Goal: Entertainment & Leisure: Consume media (video, audio)

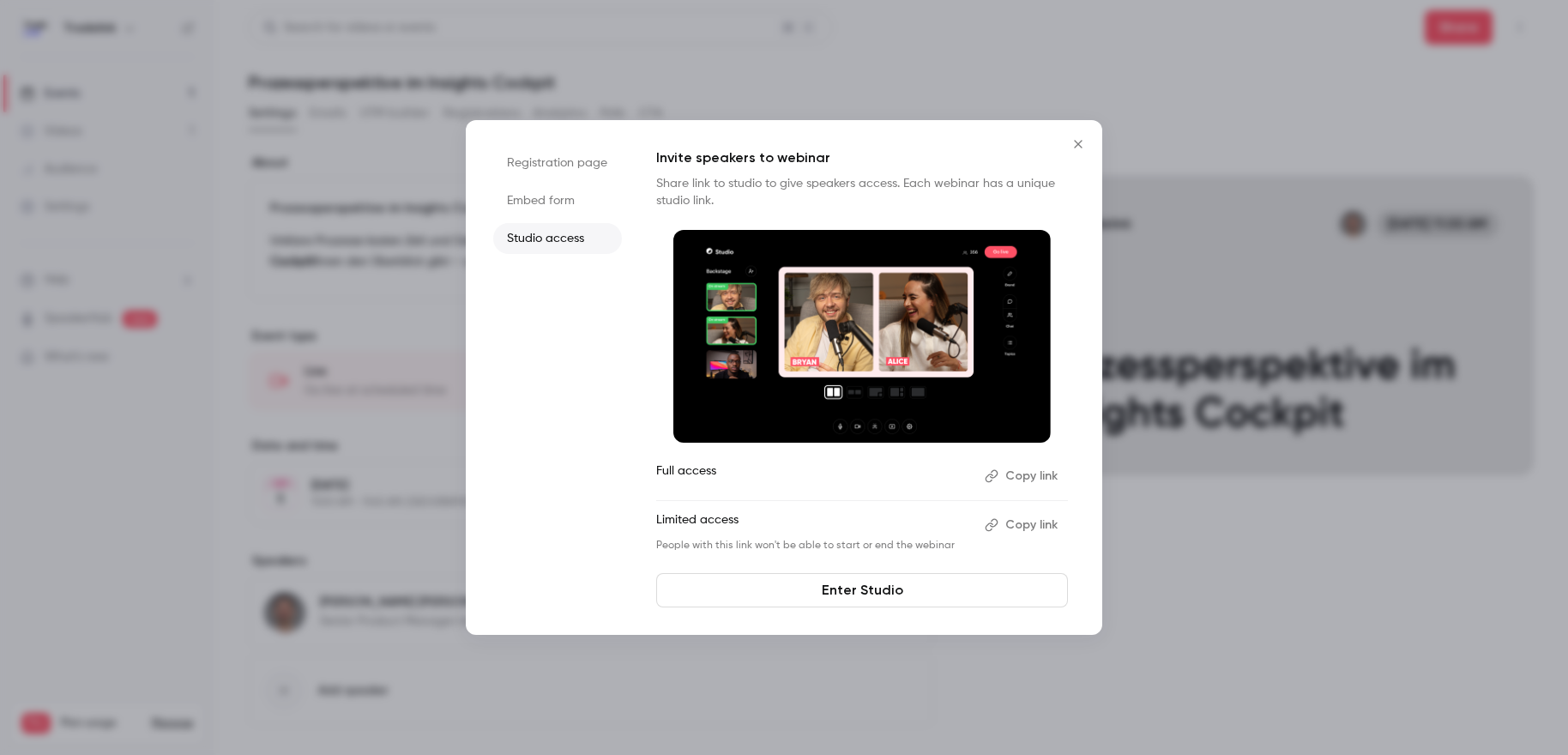
click at [1072, 144] on icon "Close" at bounding box center [1079, 144] width 21 height 13
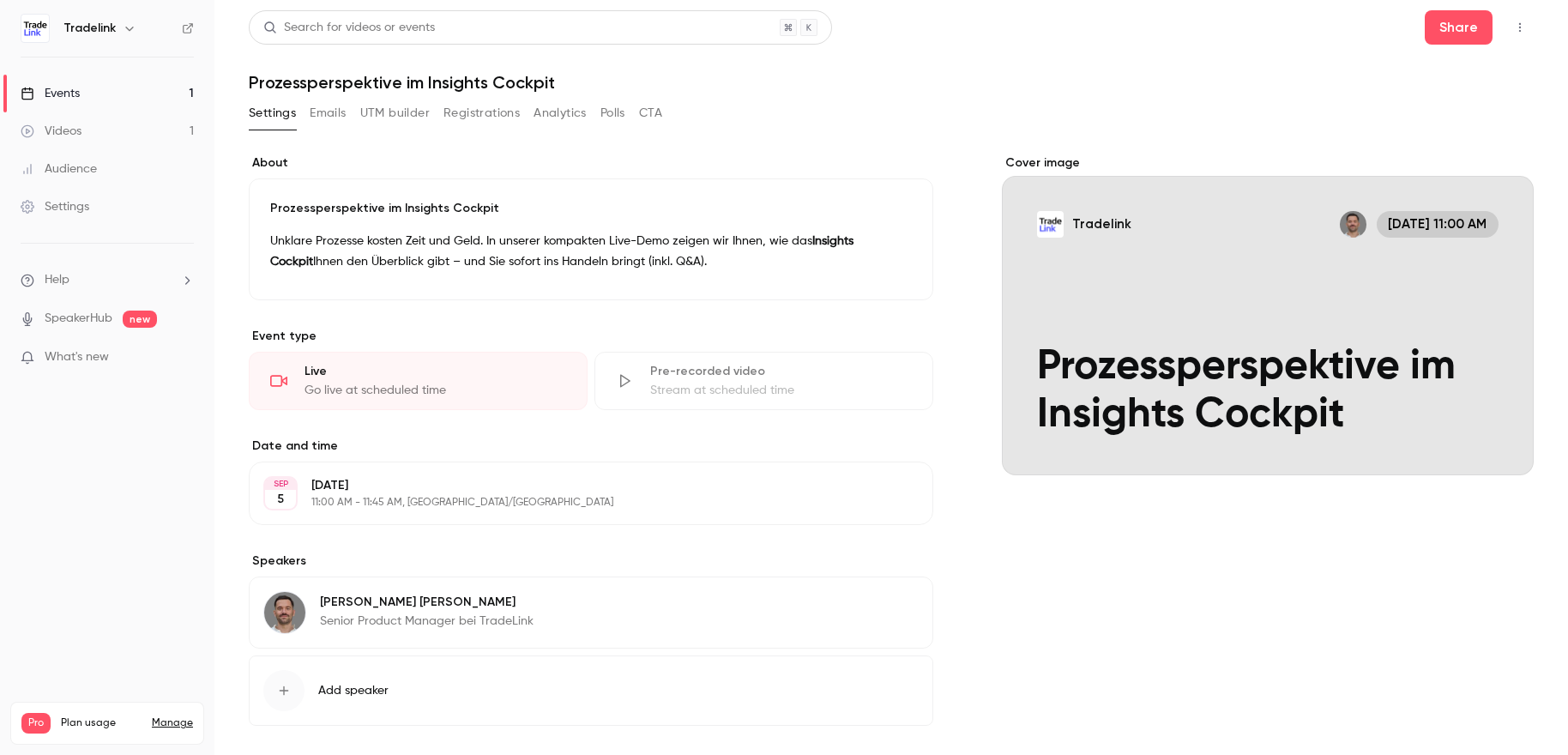
click at [113, 133] on link "Videos 1" at bounding box center [107, 131] width 214 height 38
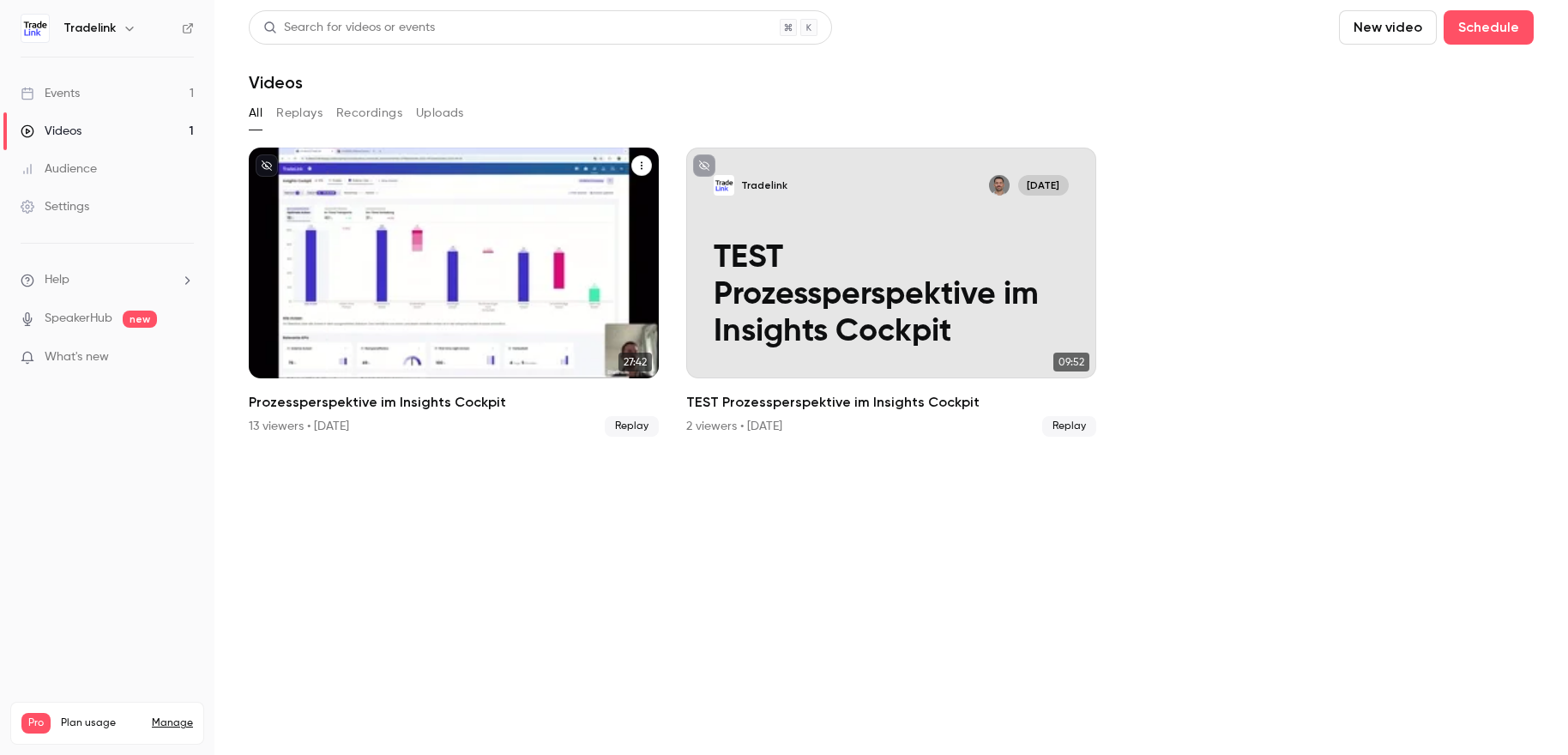
click at [566, 311] on p "Prozessperspektive im Insights Cockpit" at bounding box center [453, 313] width 355 height 74
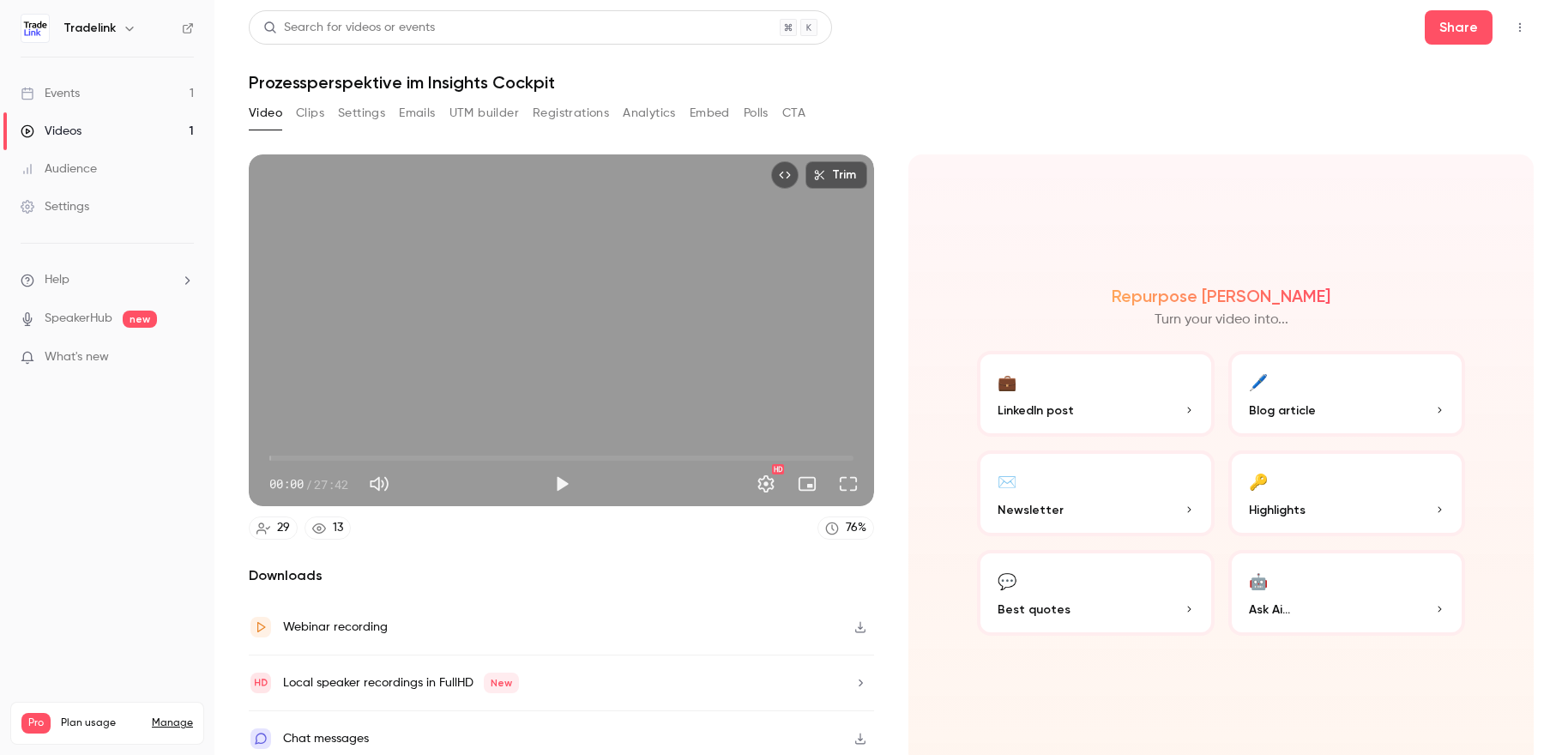
click at [308, 109] on button "Clips" at bounding box center [310, 113] width 29 height 28
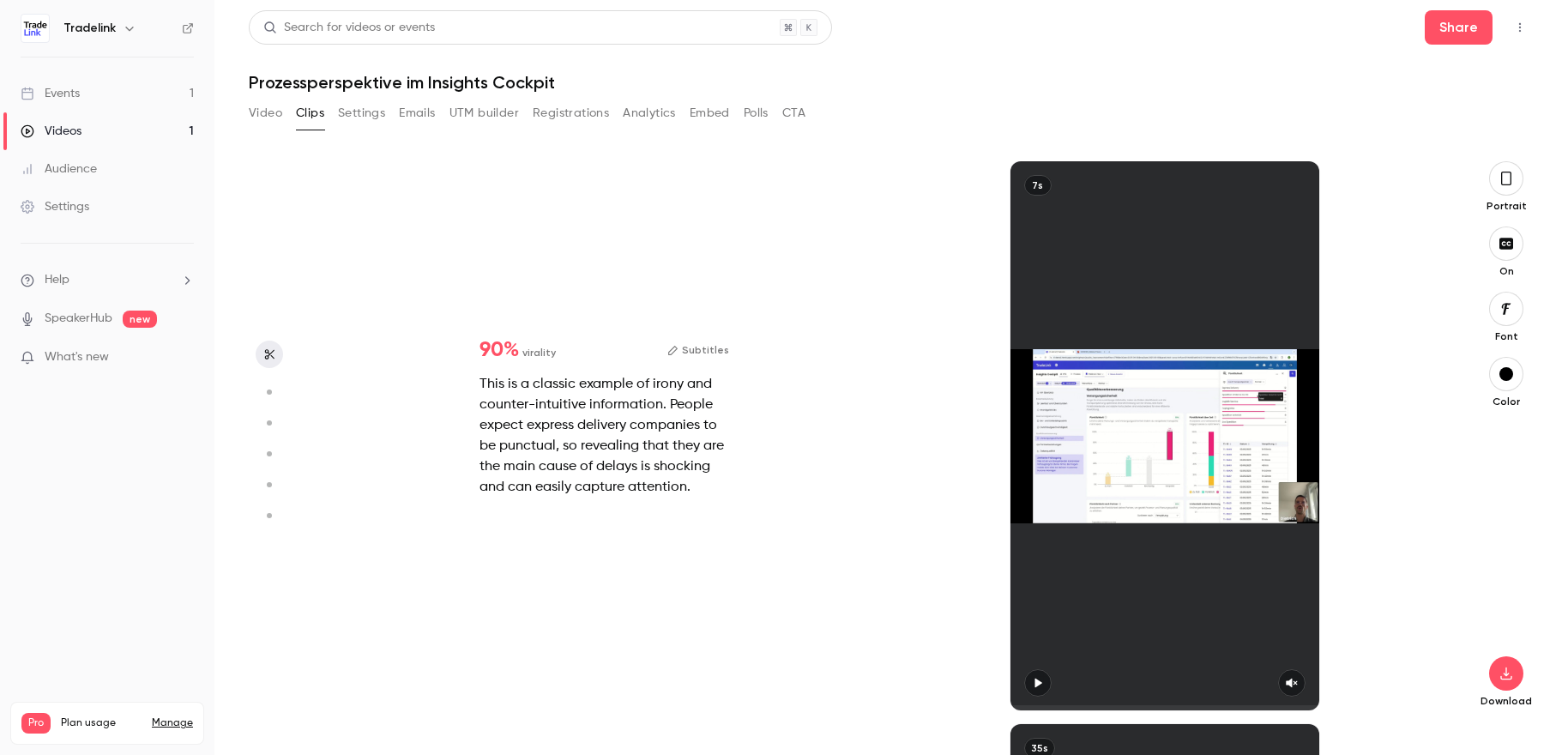
scroll to position [563, 0]
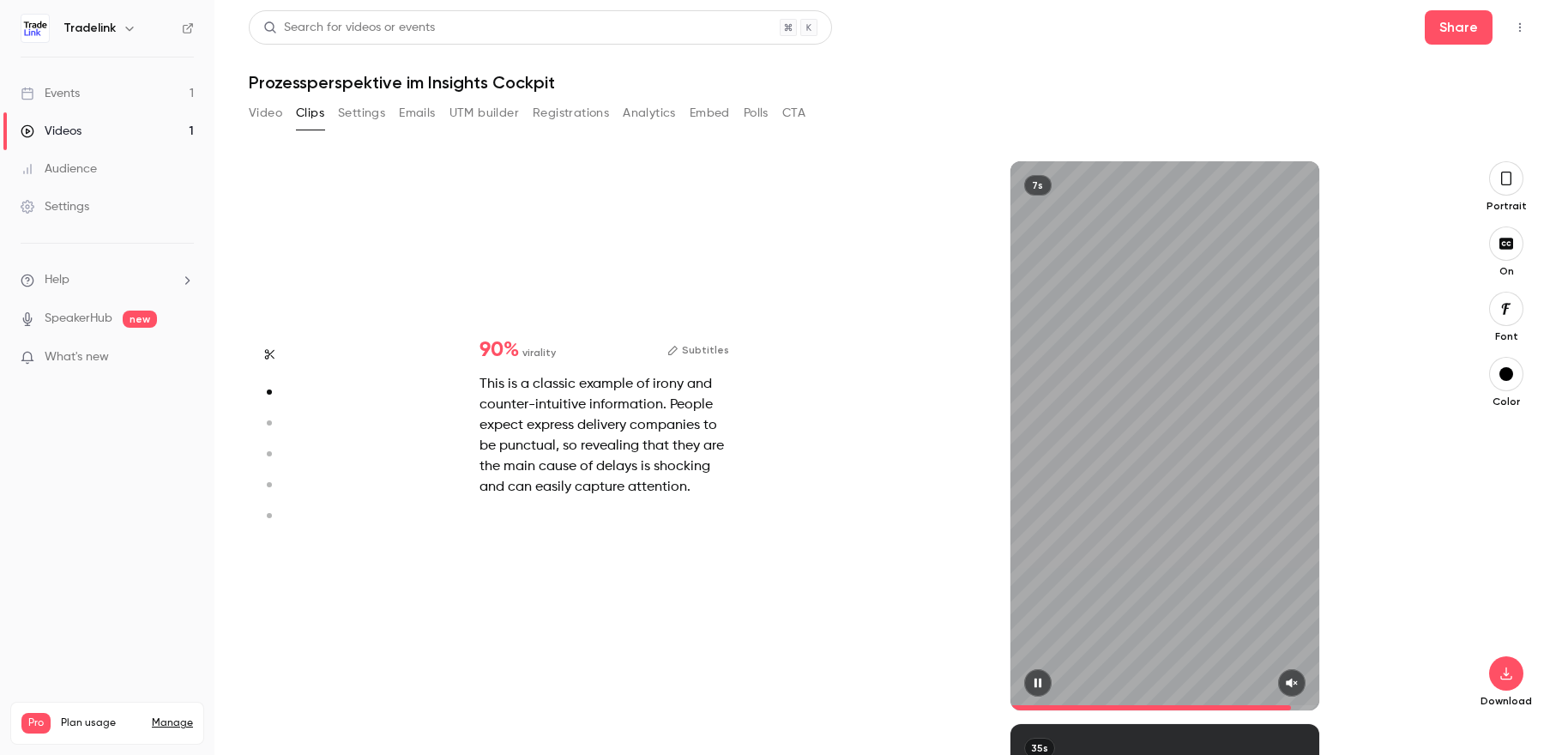
click at [1293, 699] on span at bounding box center [1165, 707] width 308 height 28
click at [1297, 685] on icon "button" at bounding box center [1292, 683] width 13 height 12
click at [1045, 674] on button "button" at bounding box center [1038, 683] width 28 height 28
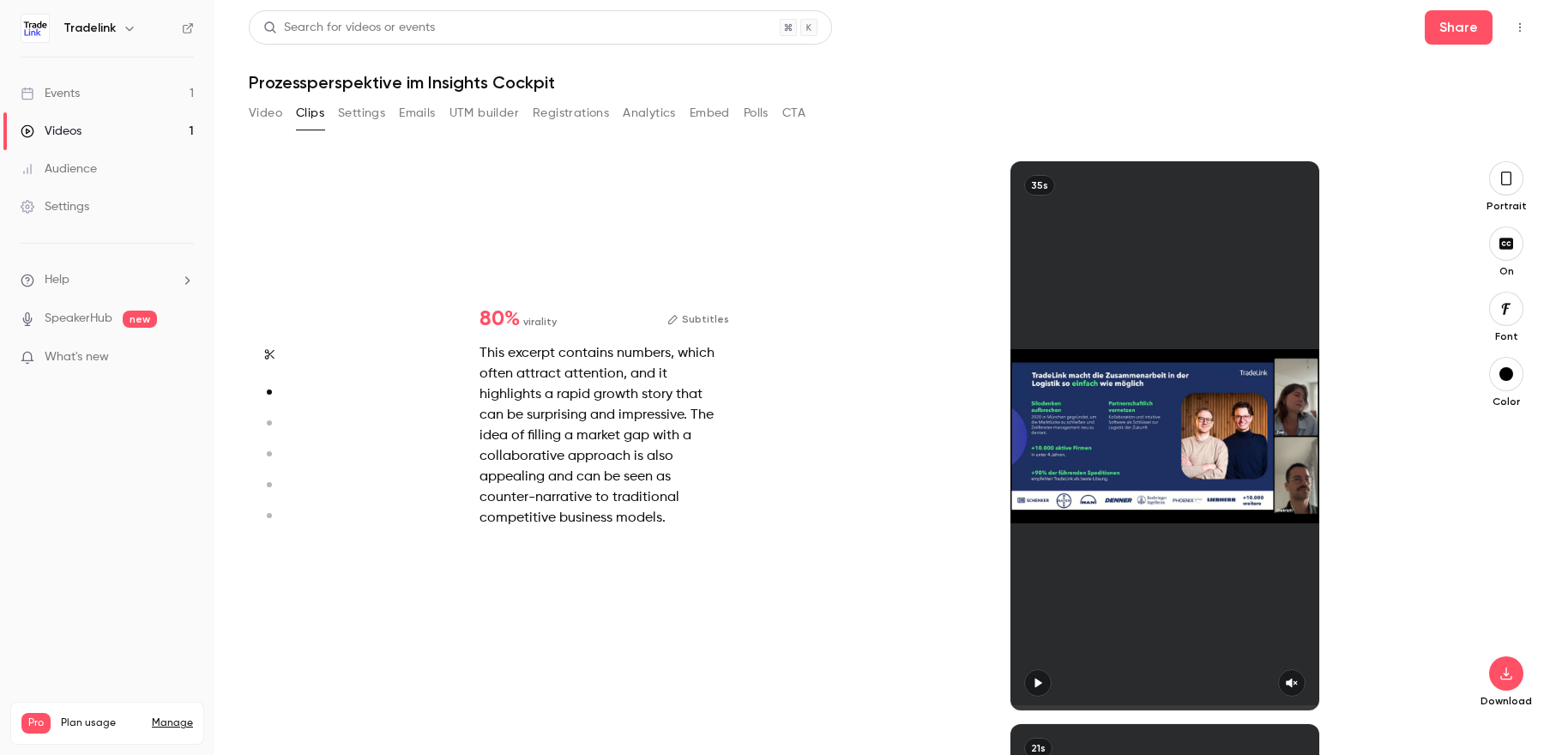
type input "*"
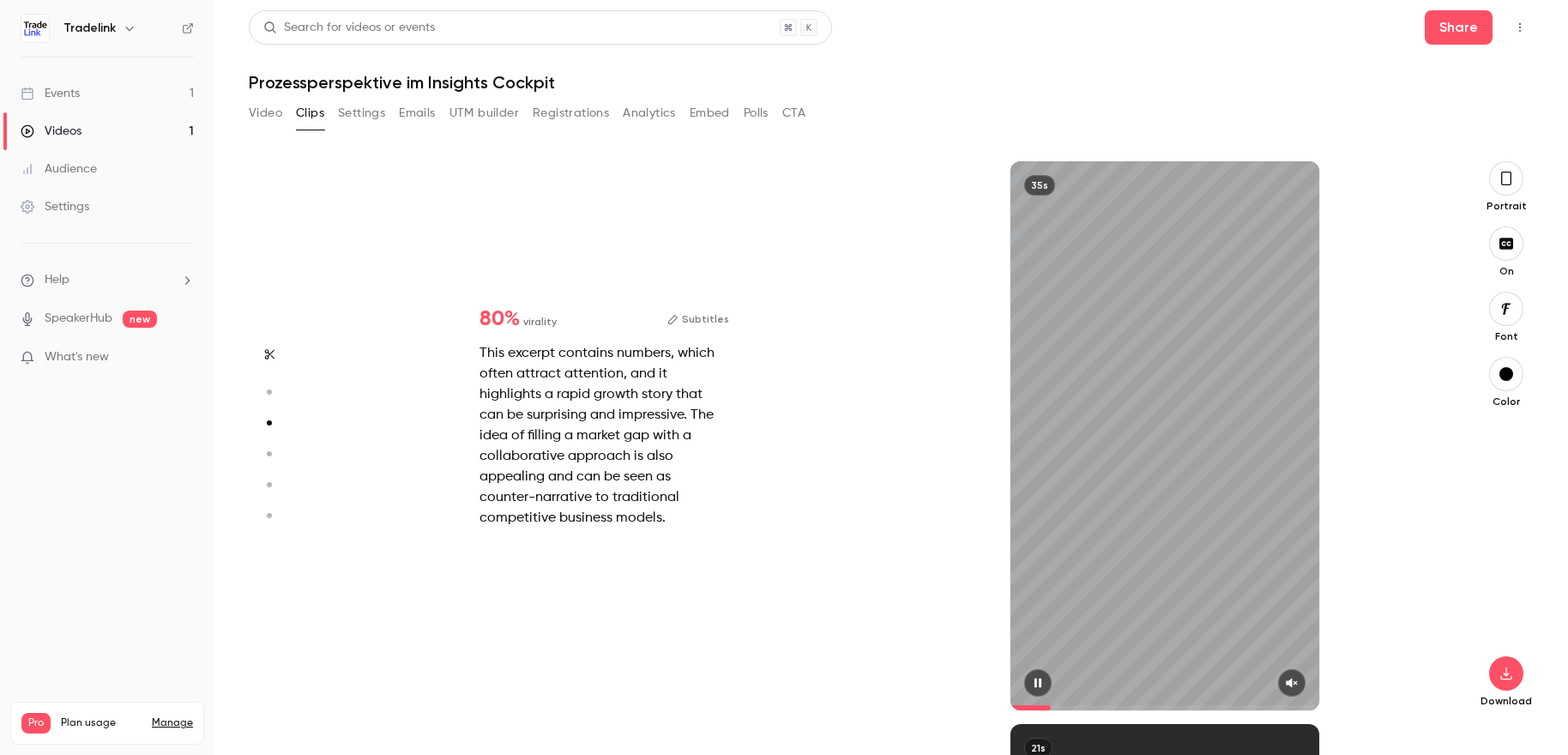
click at [1295, 687] on icon "button" at bounding box center [1292, 683] width 13 height 12
type input "*"
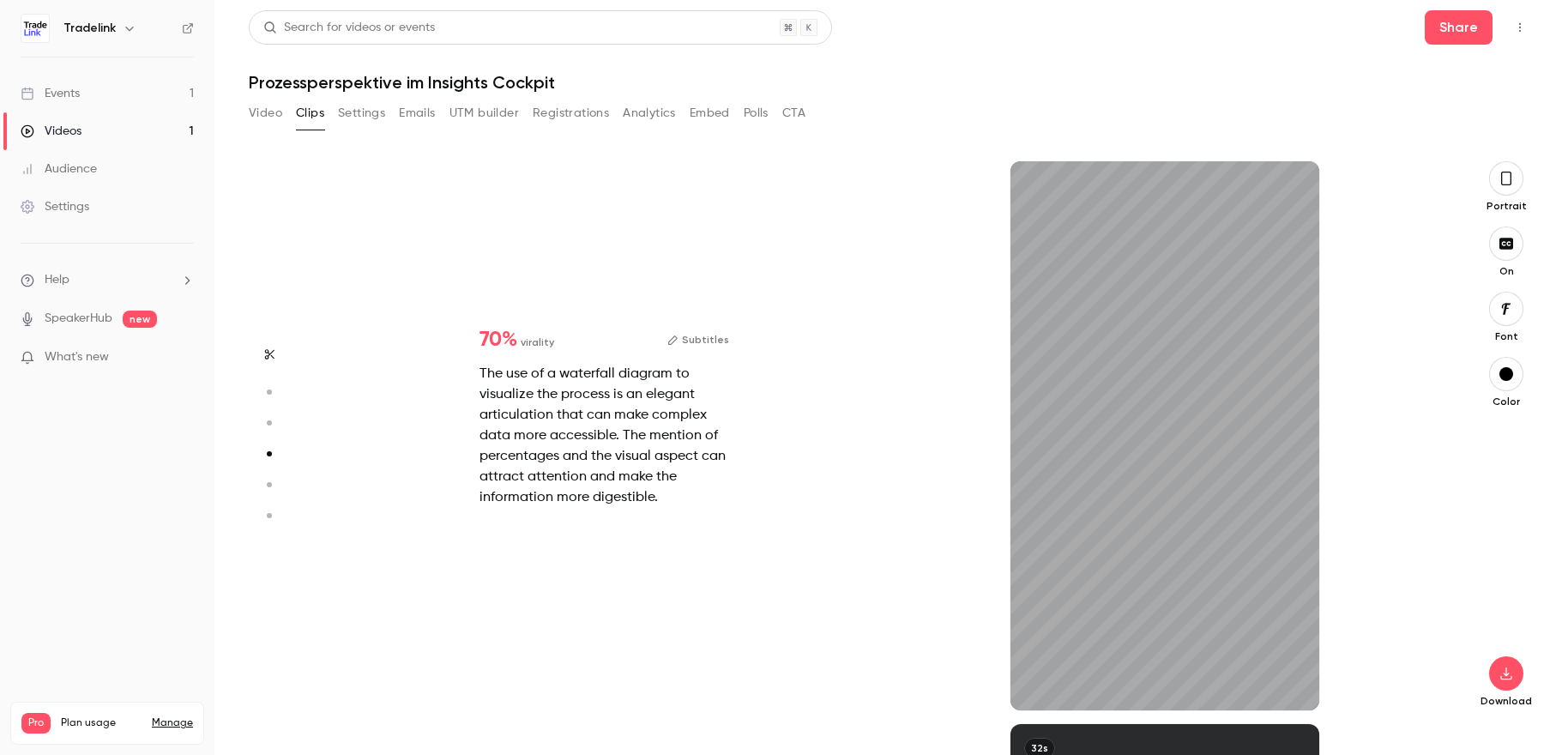
scroll to position [1688, 0]
click at [1298, 681] on button "button" at bounding box center [1292, 683] width 28 height 28
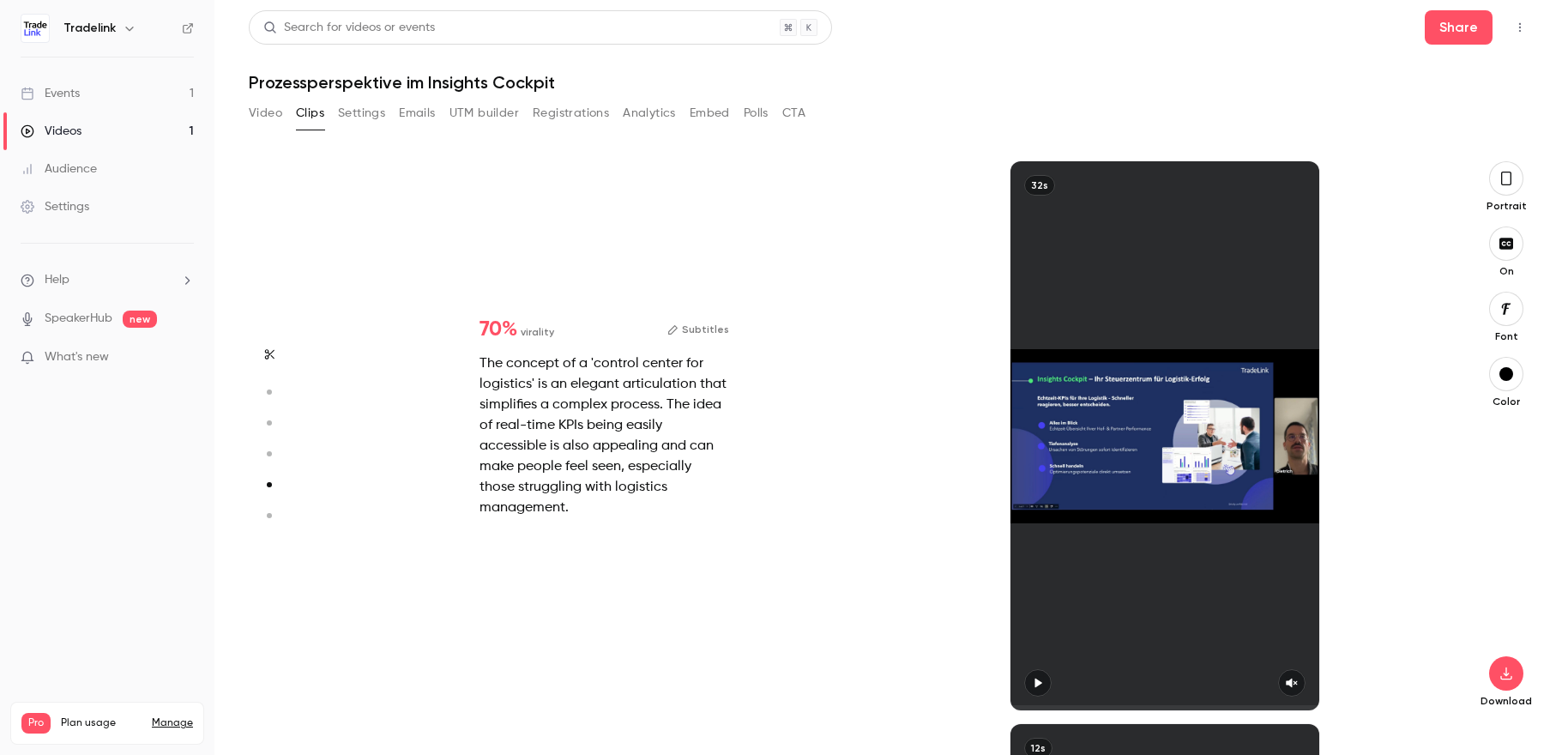
type input "*"
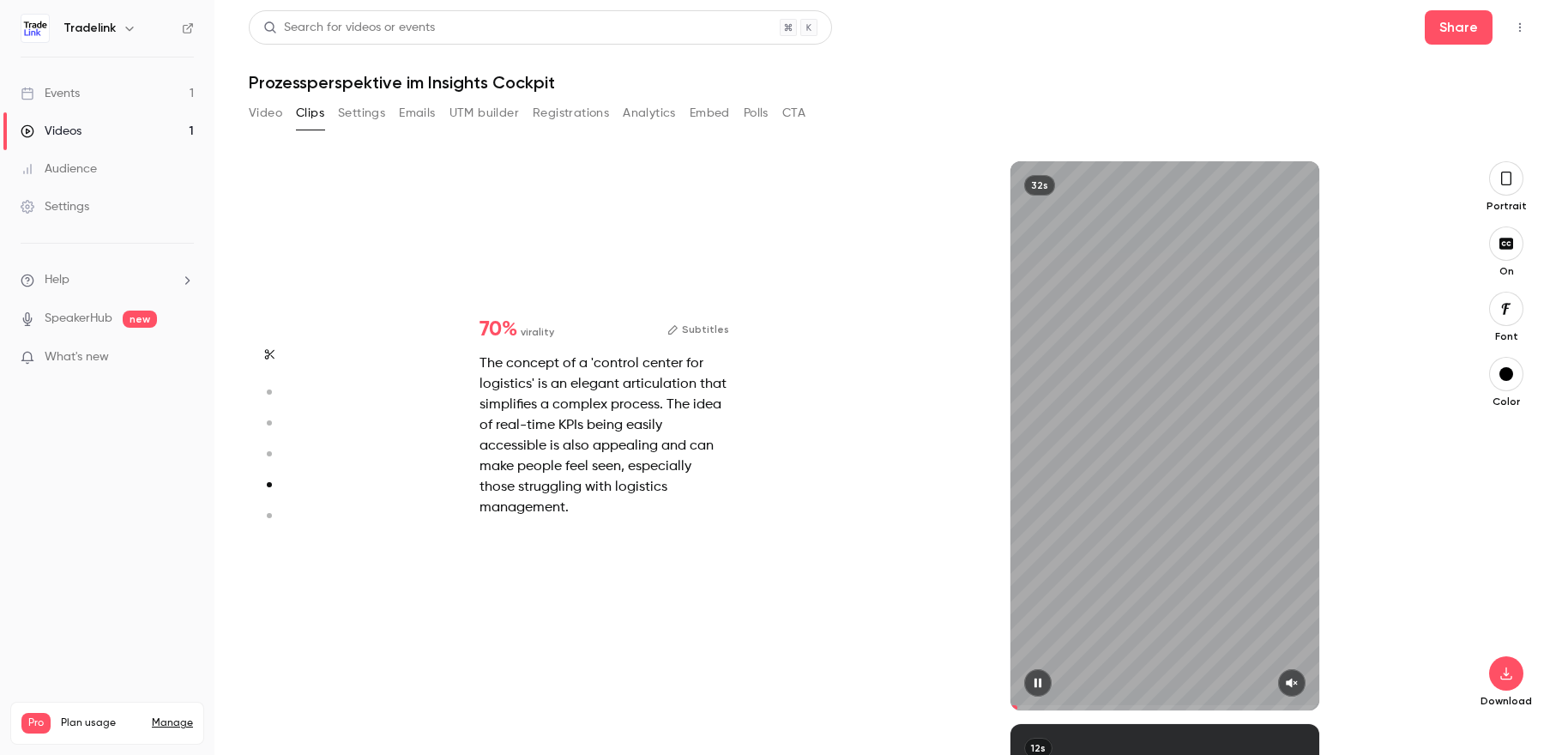
click at [1299, 685] on button "button" at bounding box center [1292, 683] width 28 height 28
click at [1511, 672] on icon "button" at bounding box center [1507, 673] width 21 height 13
click at [1513, 185] on icon "button" at bounding box center [1506, 179] width 13 height 19
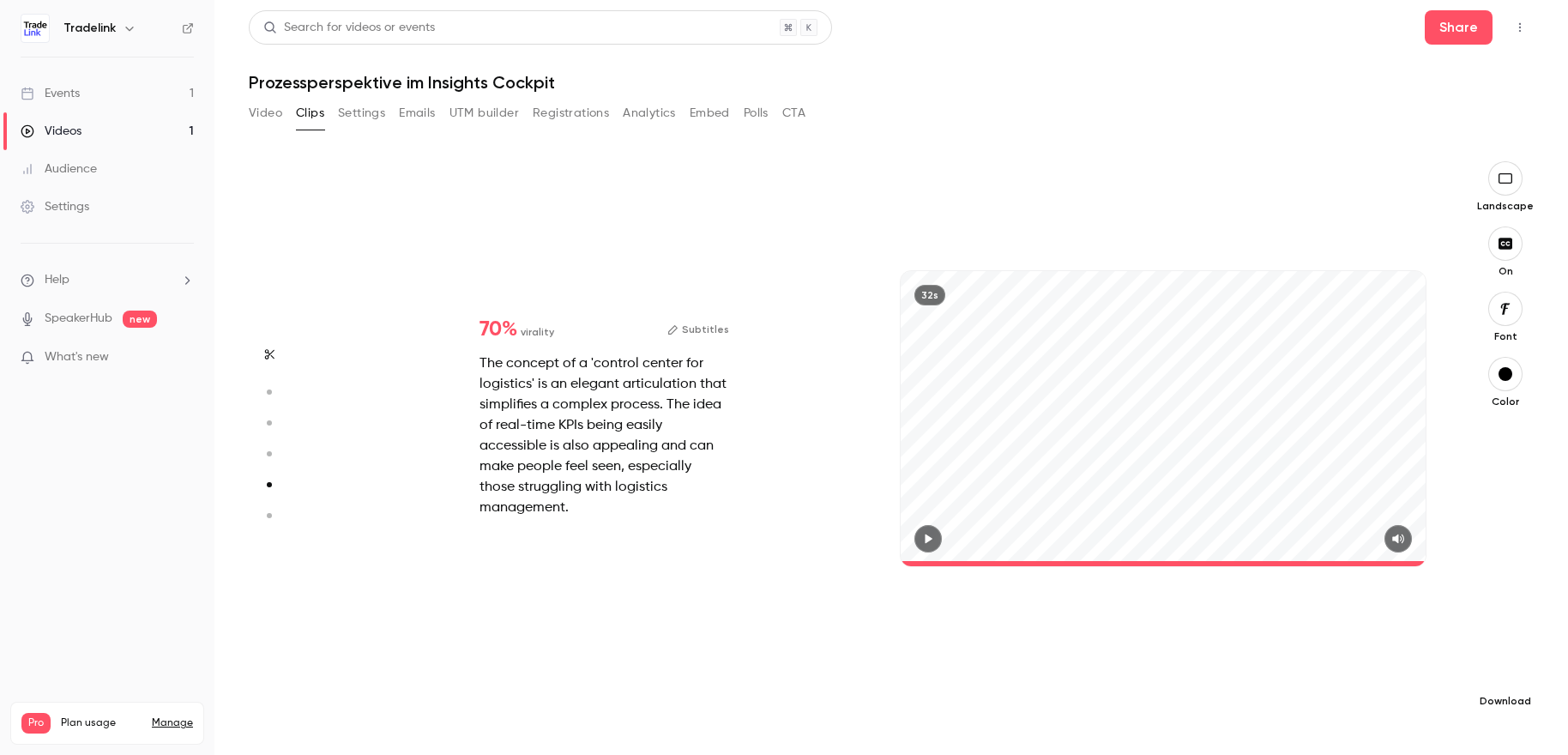
click at [1512, 685] on button "button" at bounding box center [1505, 673] width 34 height 34
click at [1391, 655] on span "High quality requires longer processing" at bounding box center [1377, 658] width 195 height 17
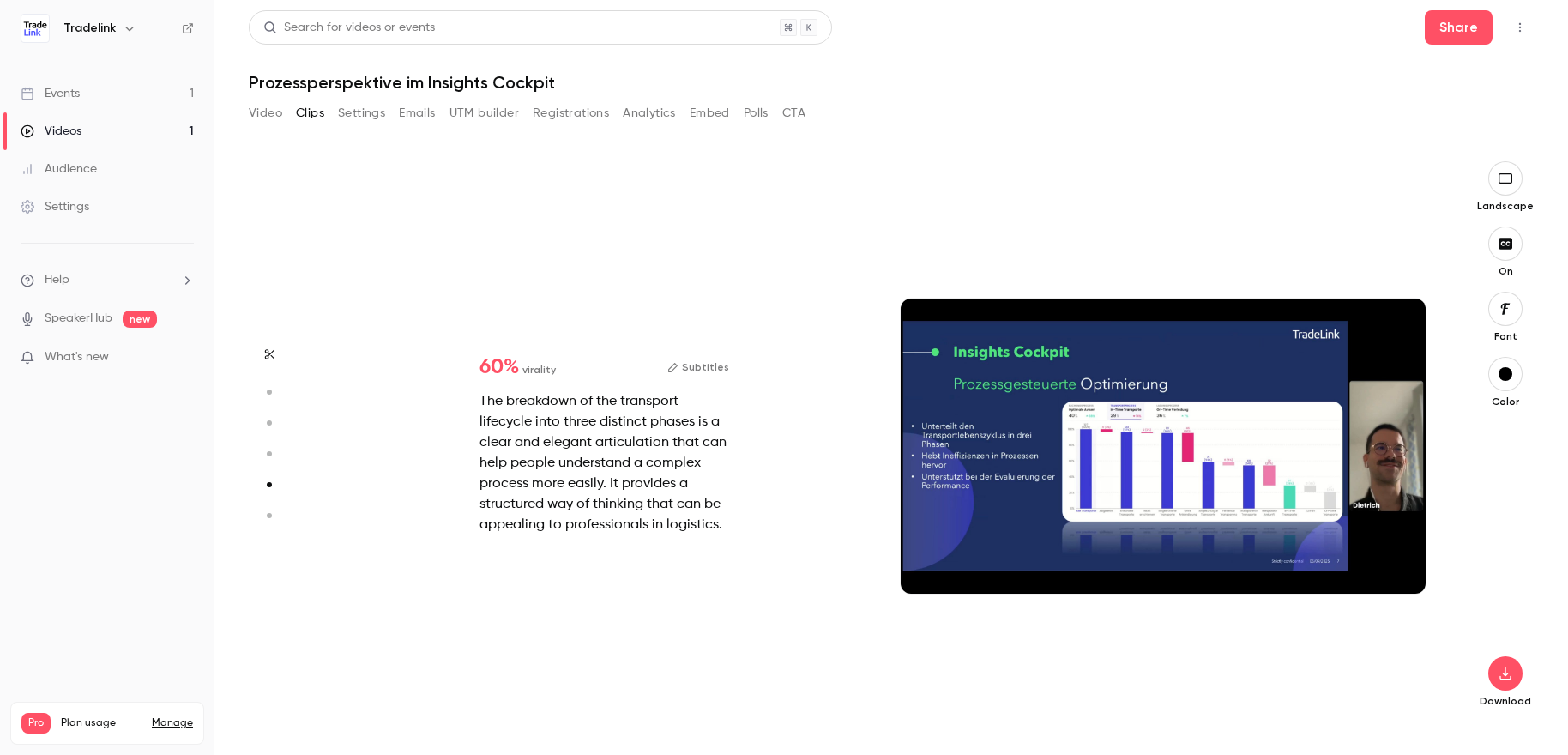
type input "*"
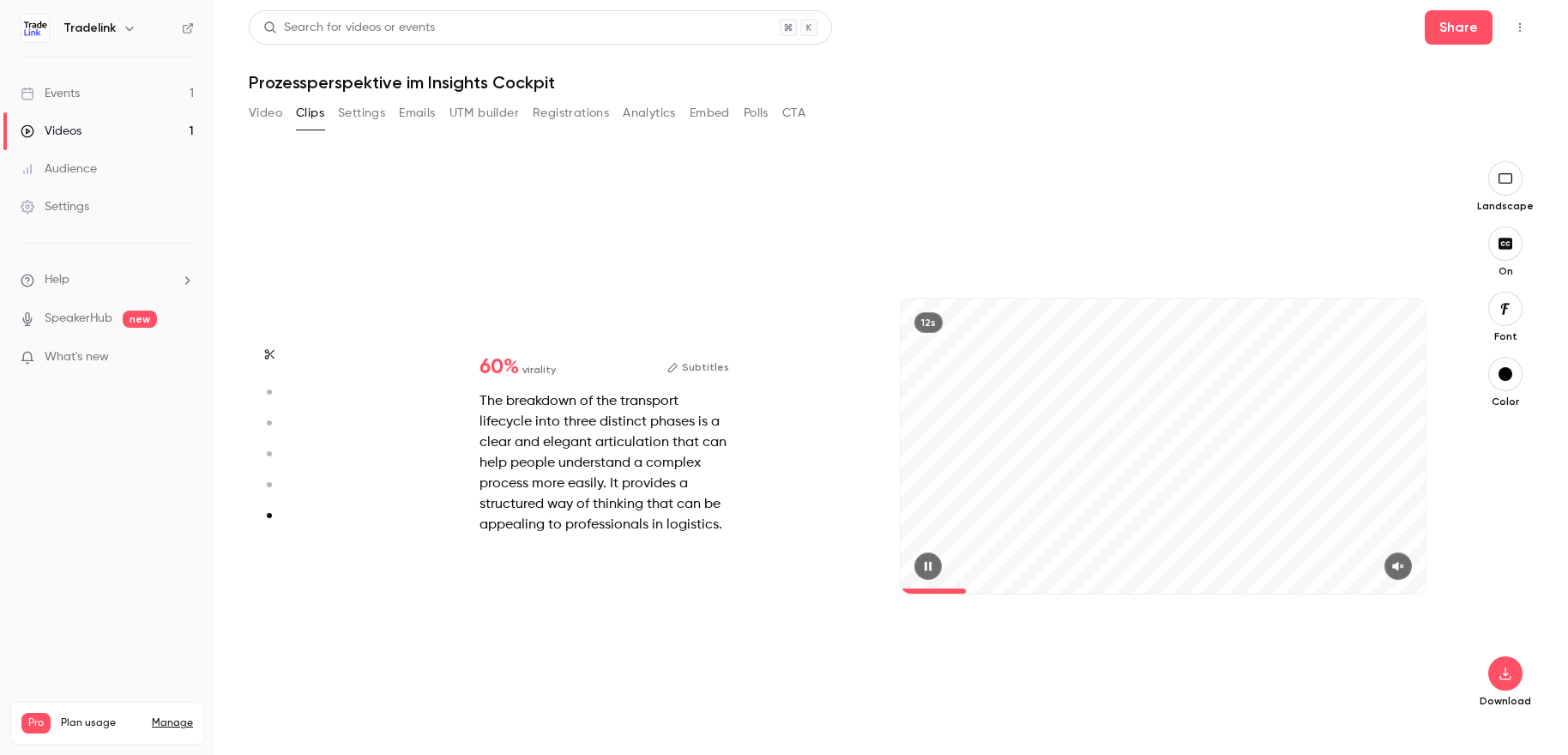
click at [1405, 569] on icon "button" at bounding box center [1399, 566] width 13 height 12
type input "*"
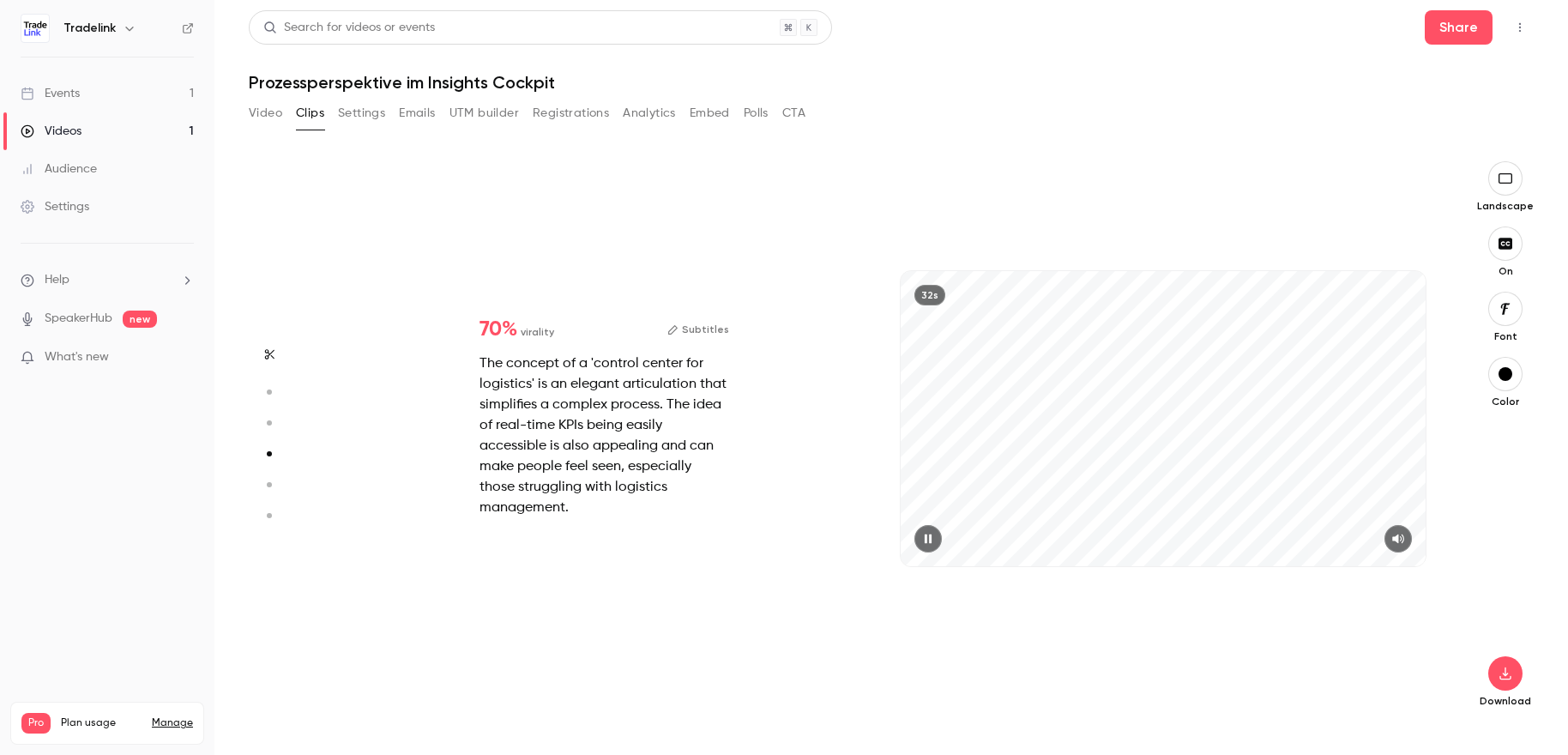
scroll to position [1688, 0]
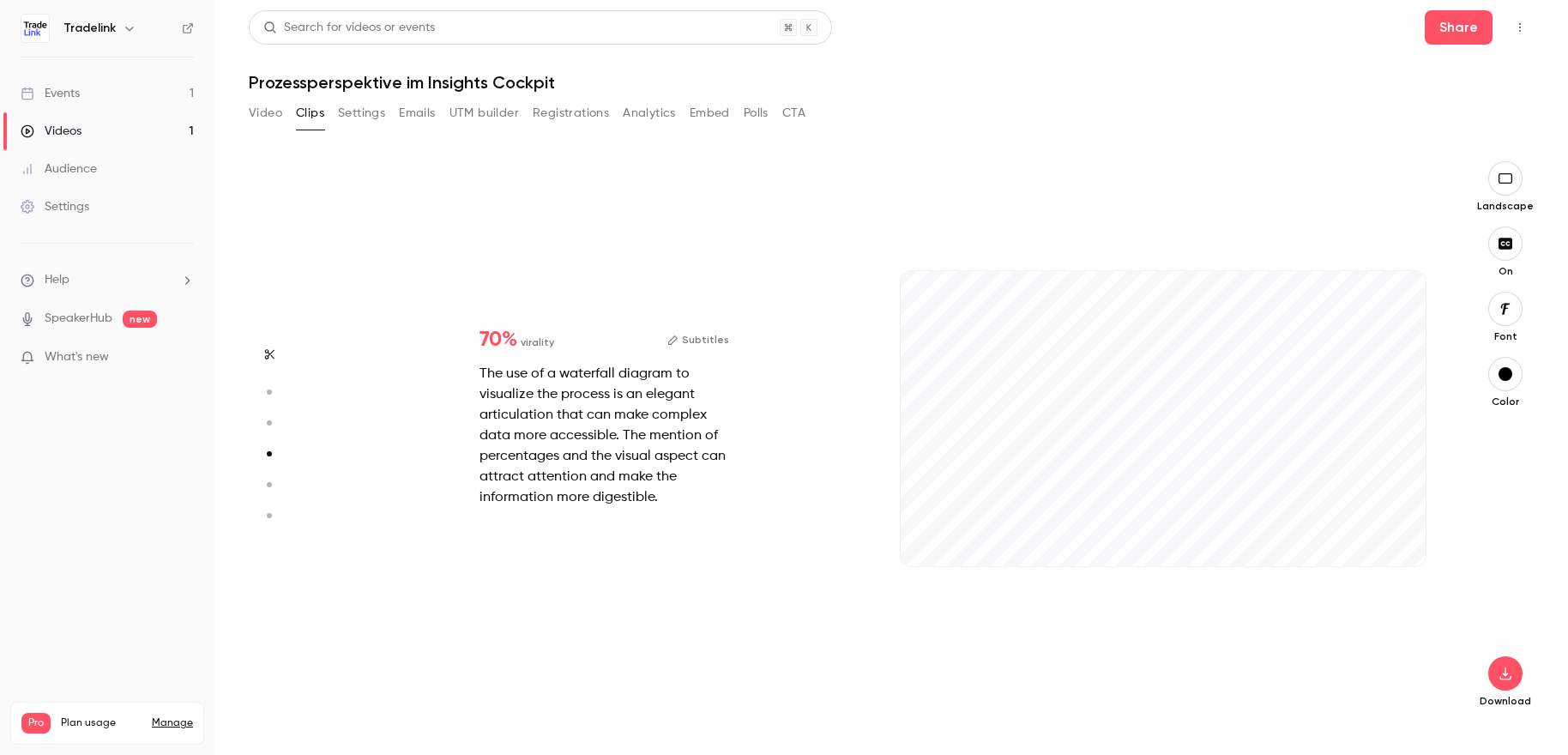
type input "*"
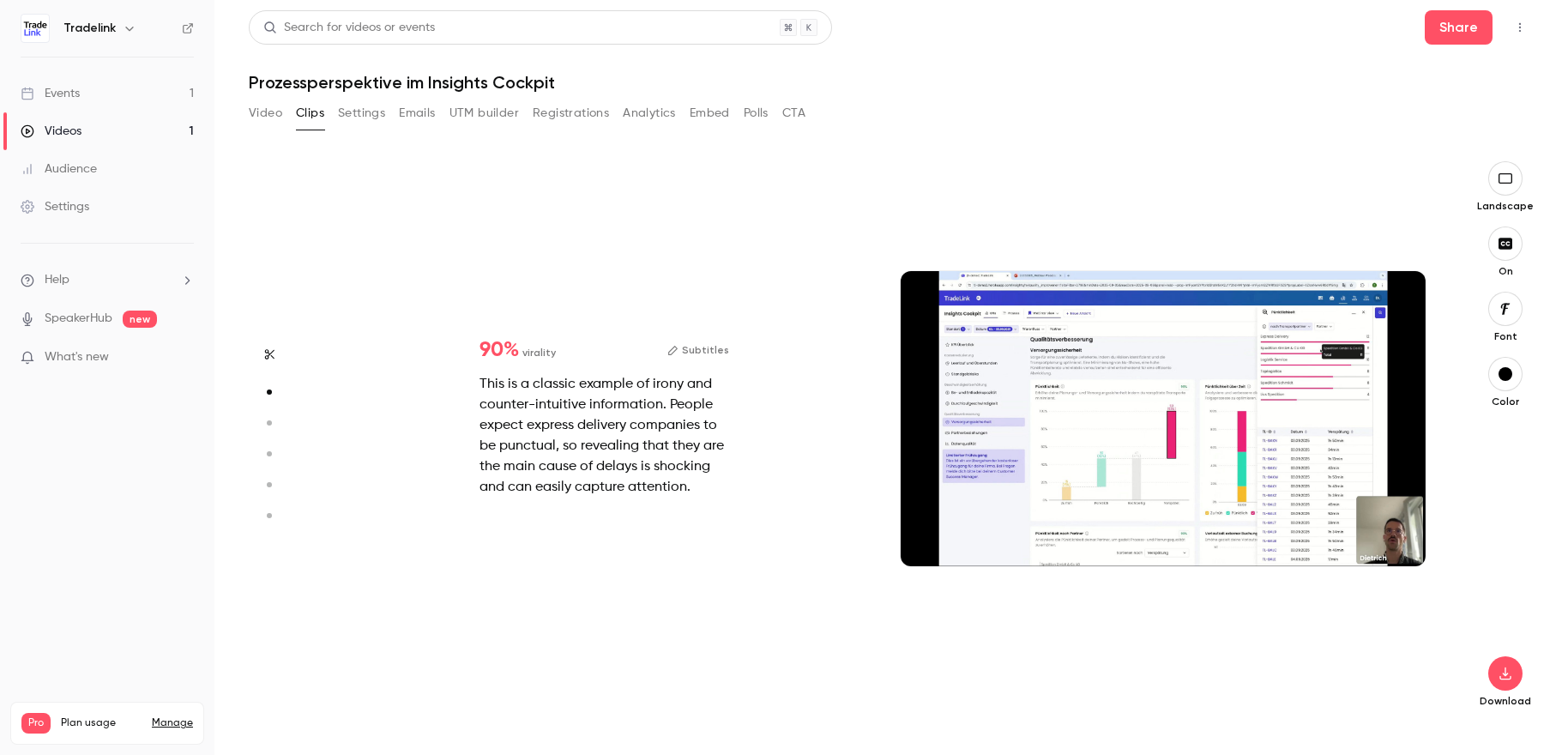
scroll to position [563, 0]
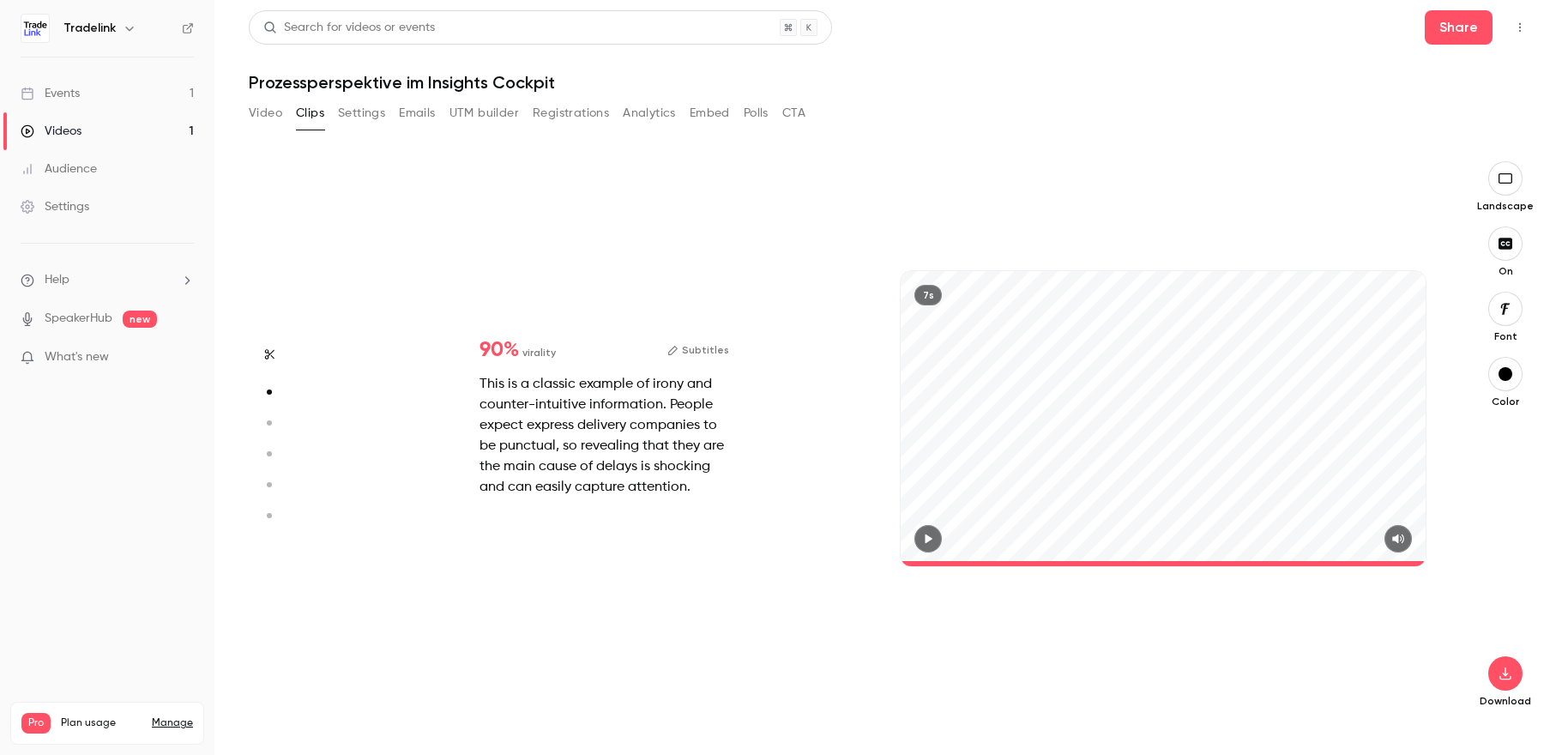
type input "***"
click at [1512, 674] on icon "button" at bounding box center [1506, 673] width 21 height 13
click at [1344, 656] on span "High quality requires longer processing" at bounding box center [1377, 658] width 195 height 17
click at [267, 113] on button "Video" at bounding box center [265, 113] width 33 height 28
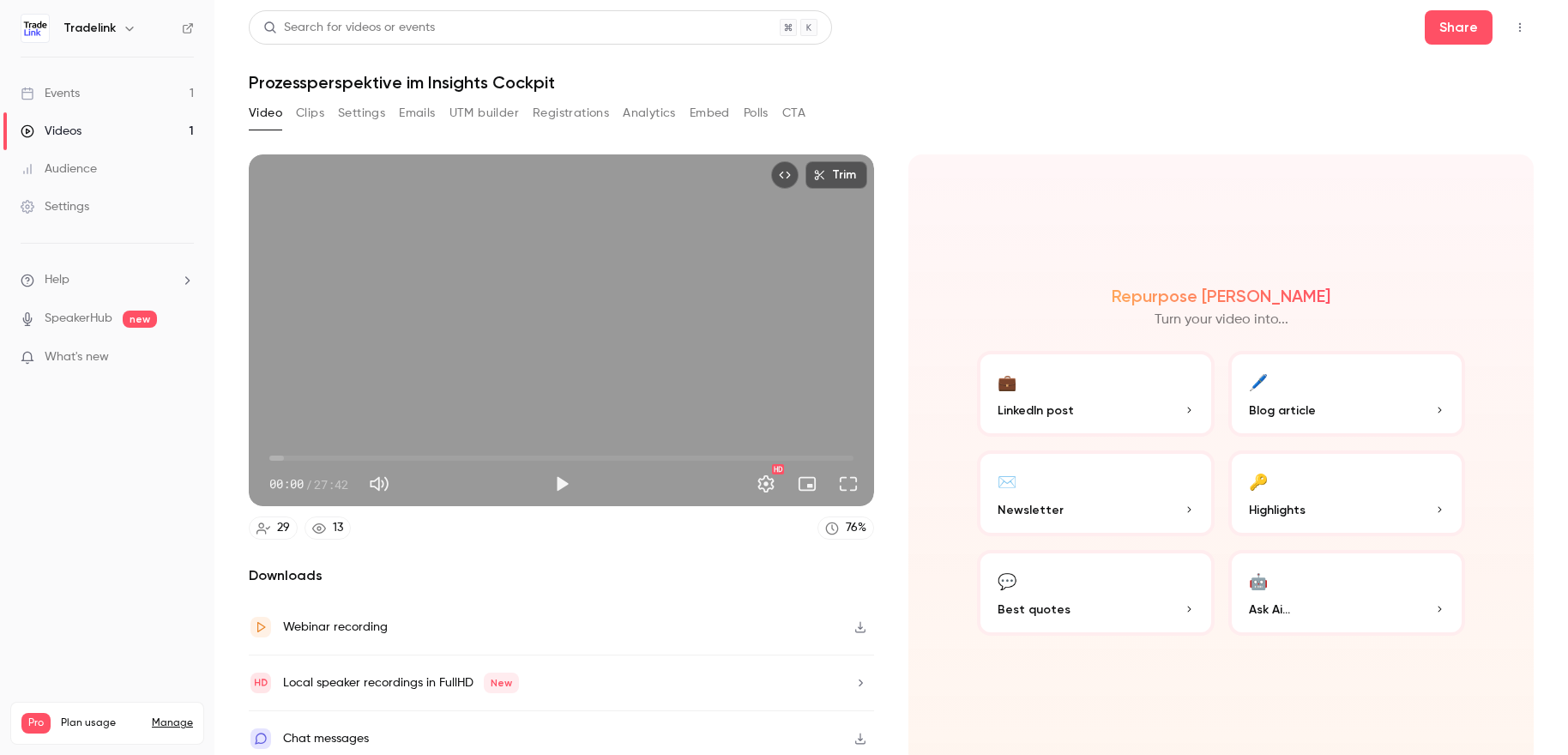
click at [1304, 407] on p "Blog article" at bounding box center [1347, 410] width 196 height 18
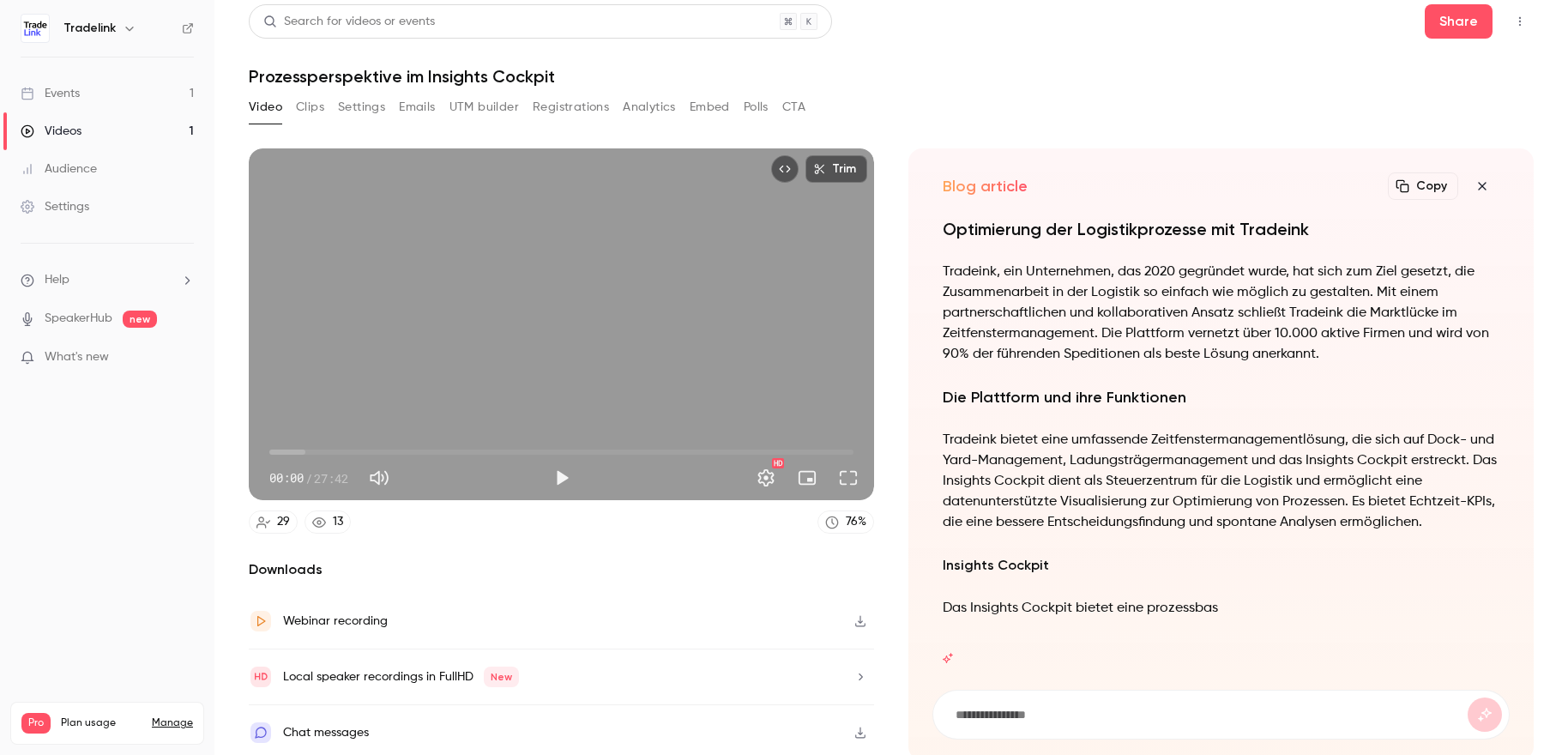
scroll to position [8, 0]
